Goal: Find specific page/section: Find specific page/section

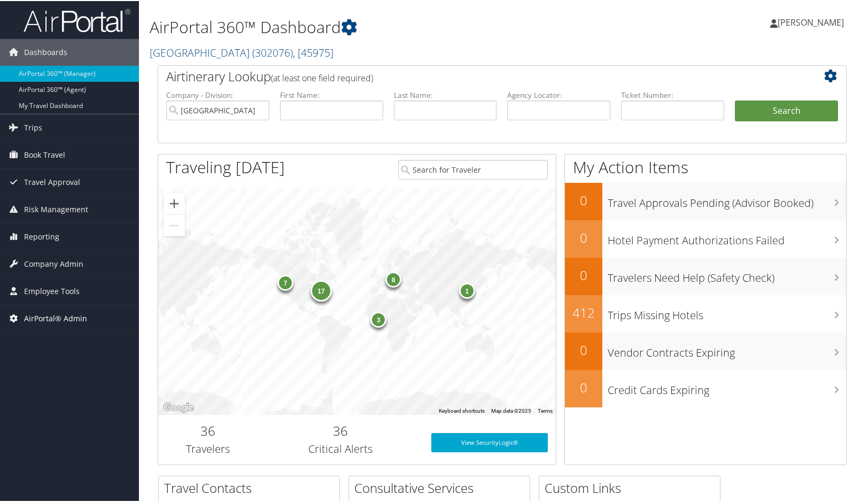
click at [44, 317] on span "AirPortal® Admin" at bounding box center [55, 317] width 63 height 27
click at [46, 296] on span "Employee Tools" at bounding box center [52, 290] width 56 height 27
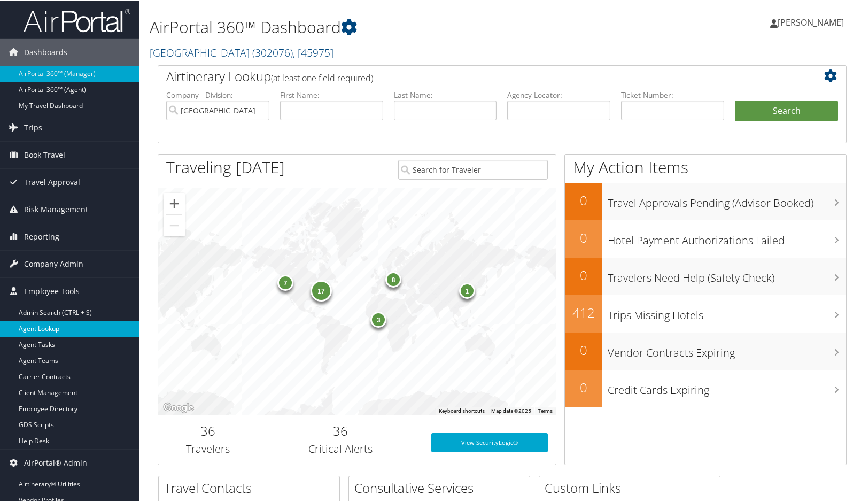
click at [51, 328] on link "Agent Lookup" at bounding box center [69, 327] width 139 height 16
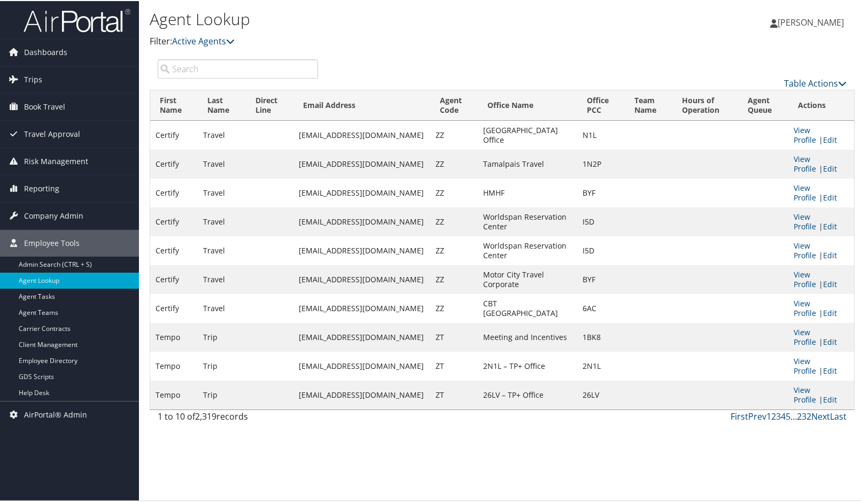
click at [238, 66] on input "search" at bounding box center [238, 67] width 160 height 19
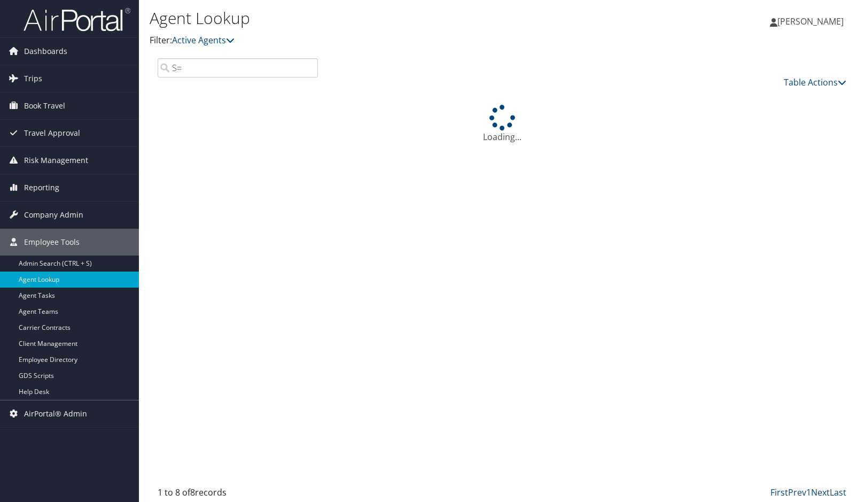
type input "S"
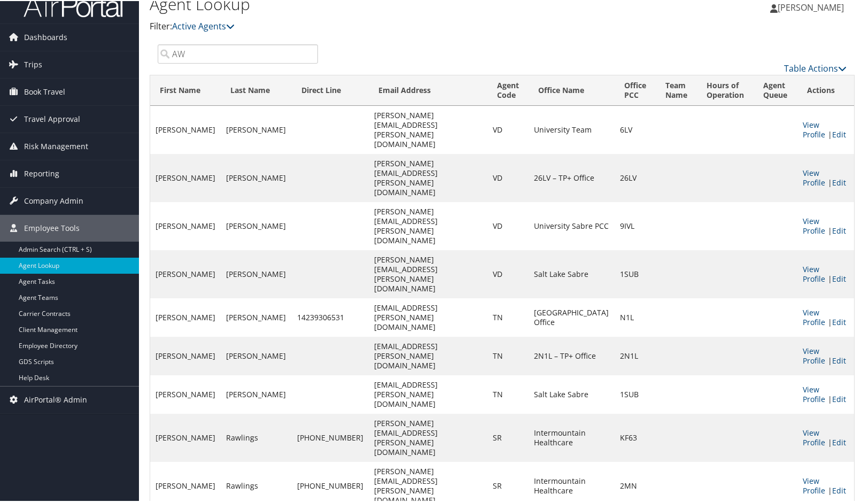
scroll to position [21, 0]
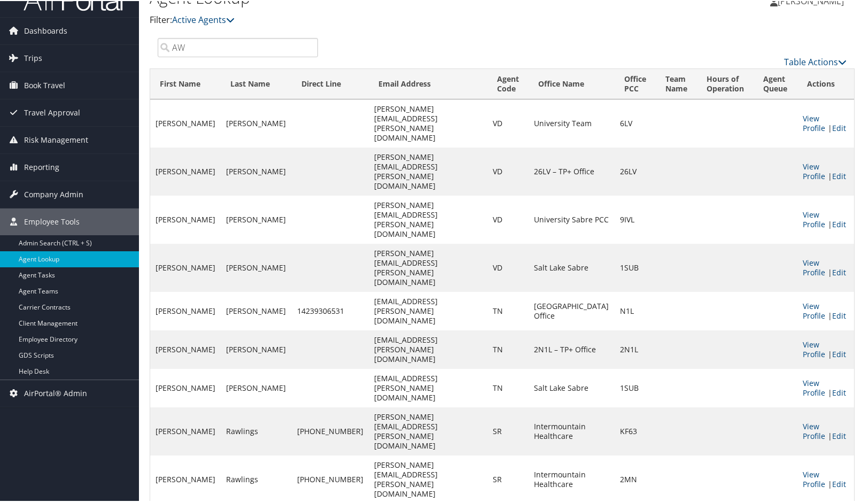
type input "AW"
